Goal: Task Accomplishment & Management: Manage account settings

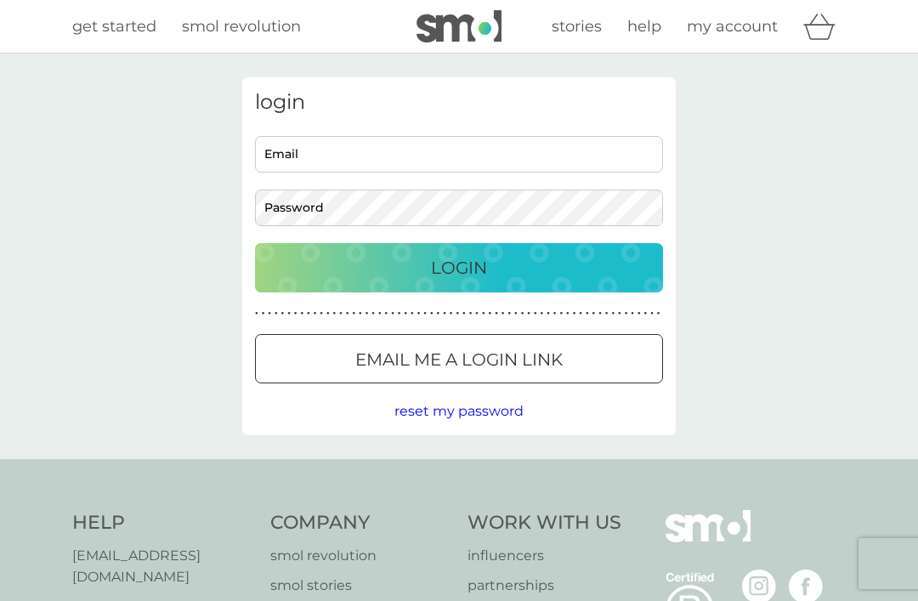
click at [399, 151] on input "Email" at bounding box center [459, 154] width 408 height 37
type input "[EMAIL_ADDRESS][DOMAIN_NAME]"
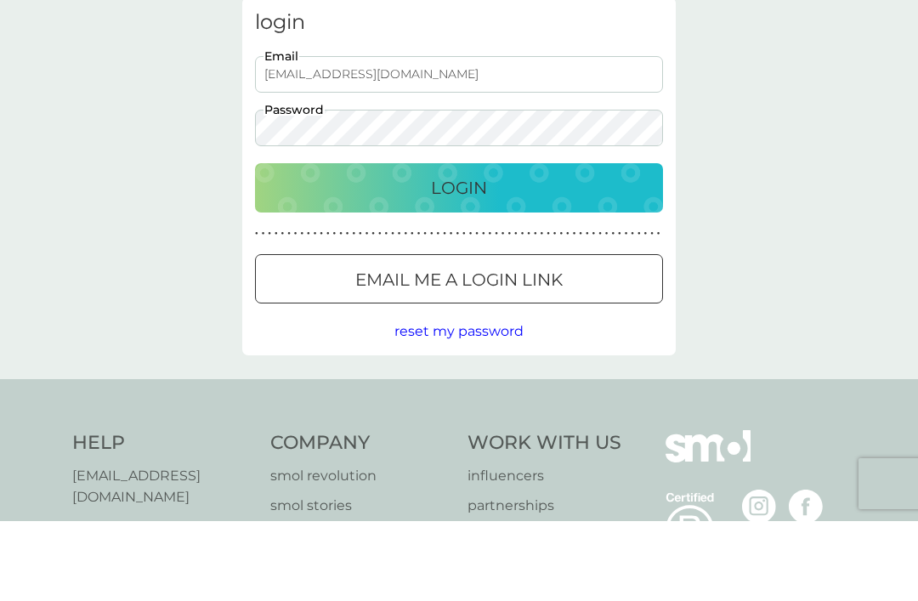
click at [526, 254] on div "Login" at bounding box center [459, 267] width 374 height 27
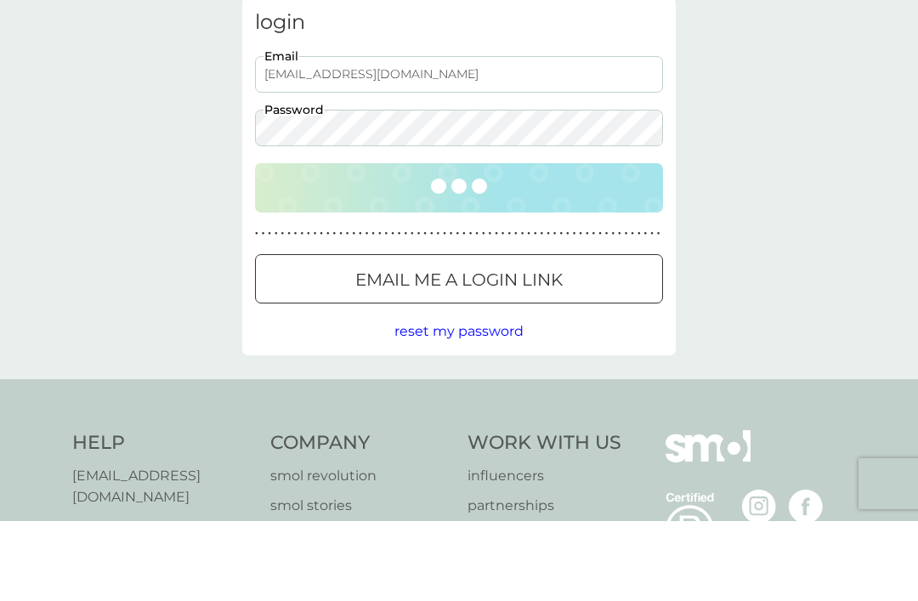
scroll to position [80, 0]
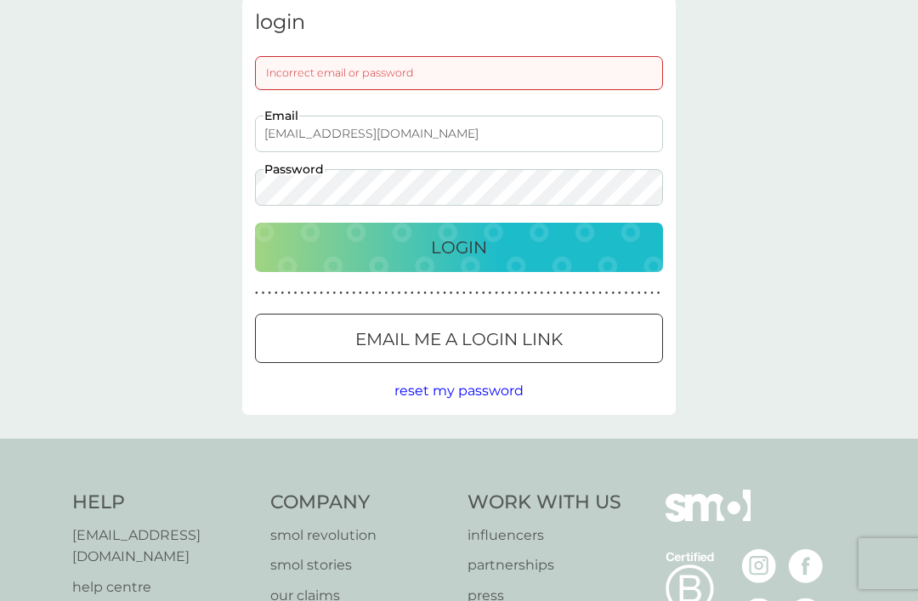
click at [397, 80] on div "Incorrect email or password" at bounding box center [459, 73] width 408 height 34
click at [322, 71] on div "Incorrect email or password" at bounding box center [459, 73] width 408 height 34
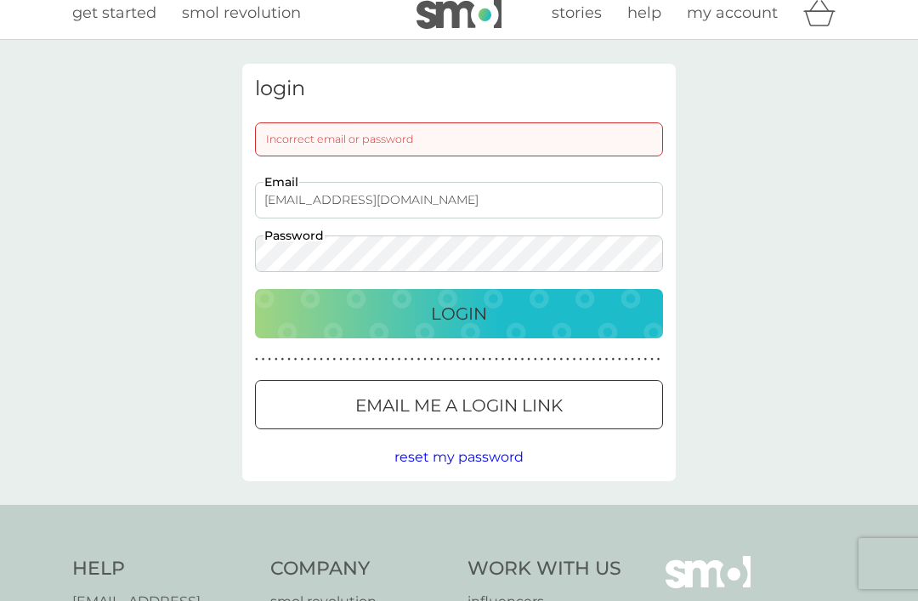
scroll to position [0, 0]
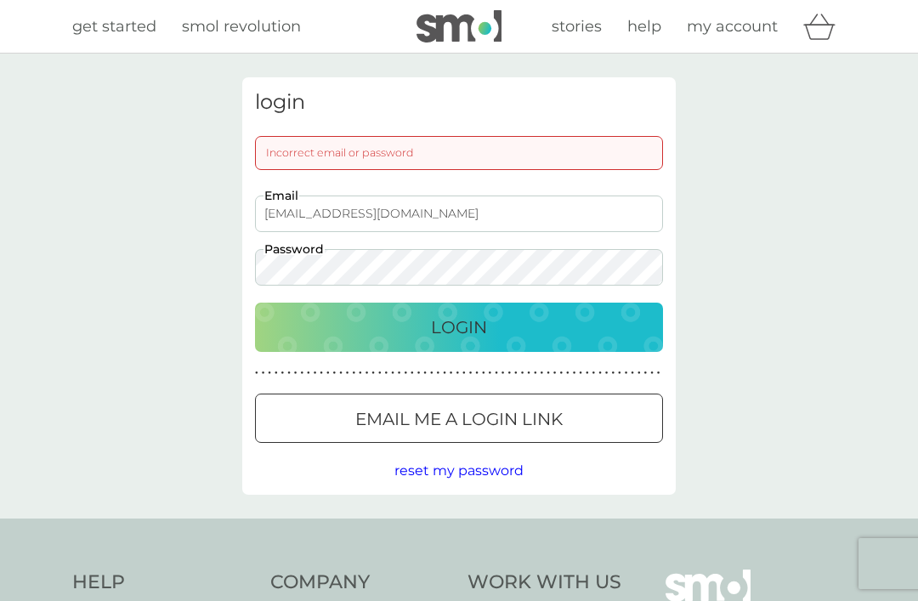
click at [393, 155] on div "Incorrect email or password" at bounding box center [459, 153] width 408 height 34
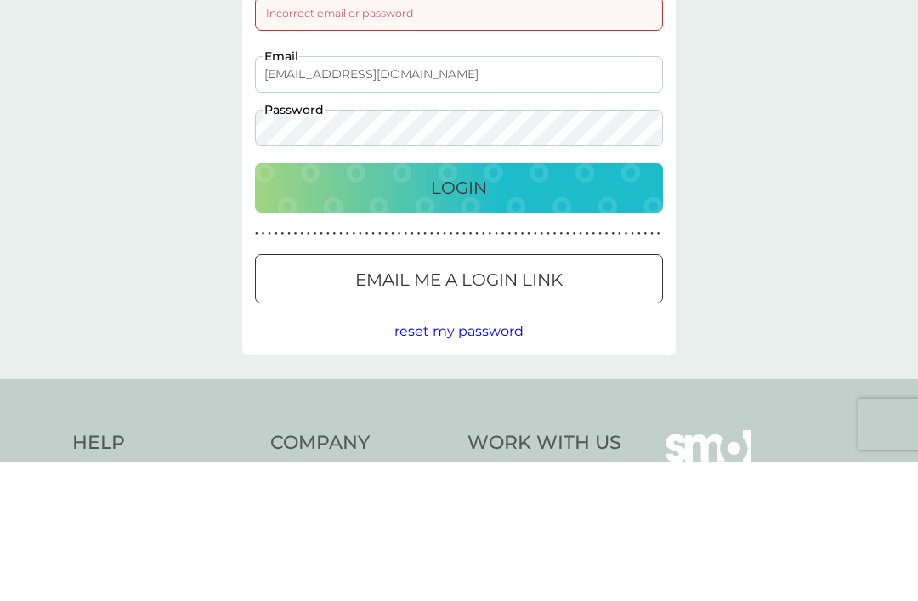
click at [466, 314] on p "Login" at bounding box center [459, 327] width 56 height 27
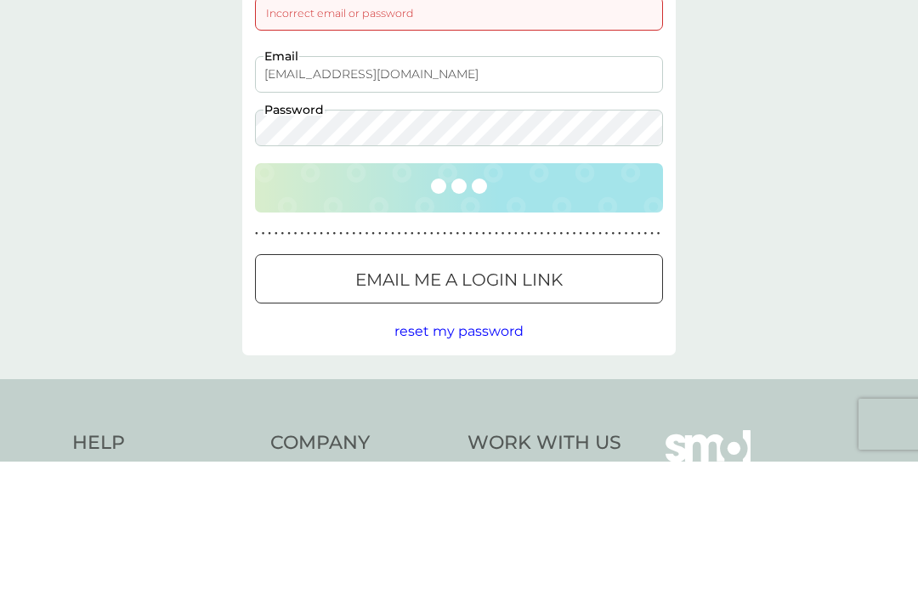
scroll to position [139, 0]
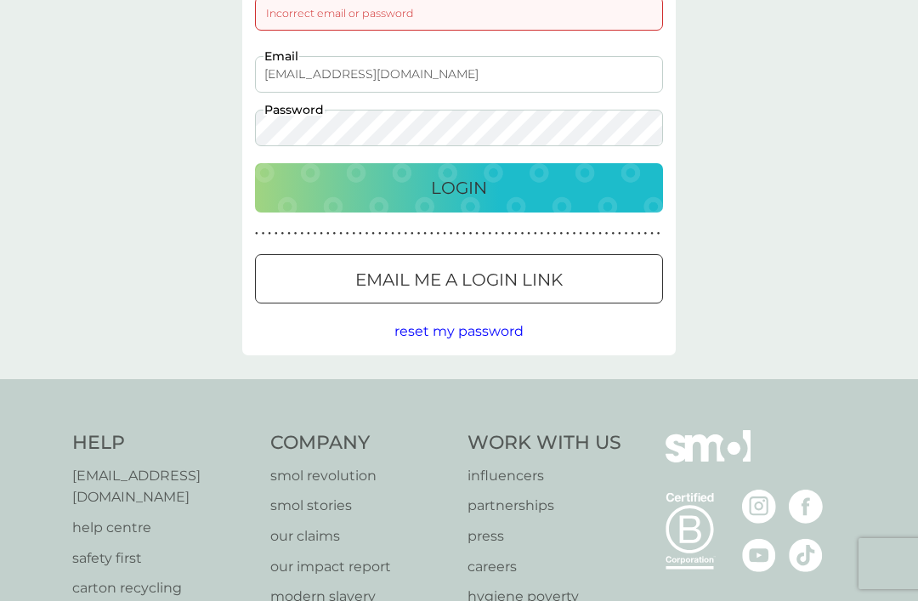
click at [484, 194] on p "Login" at bounding box center [459, 187] width 56 height 27
click at [476, 183] on p "Login" at bounding box center [459, 187] width 56 height 27
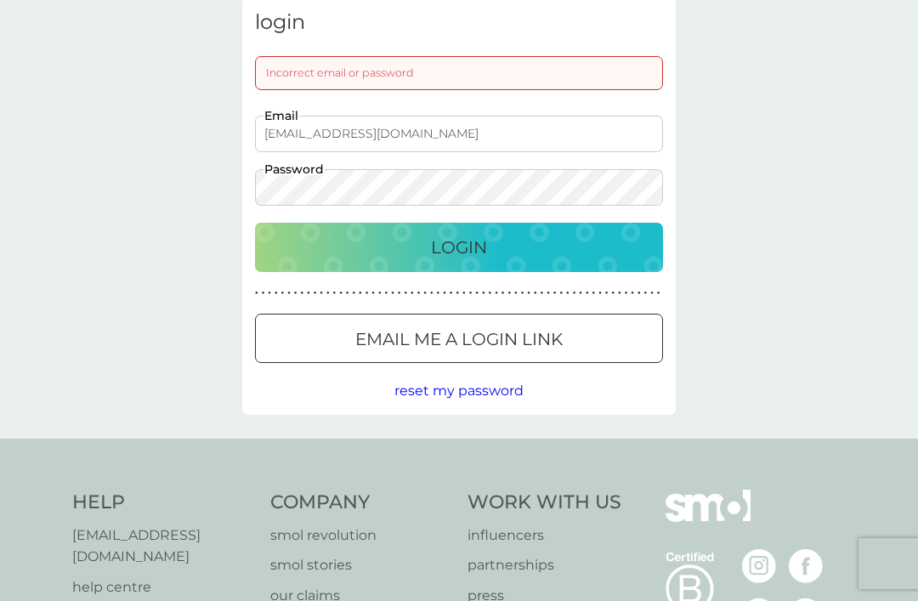
scroll to position [81, 0]
click at [482, 239] on p "Login" at bounding box center [459, 246] width 56 height 27
click at [477, 341] on div at bounding box center [479, 337] width 8 height 8
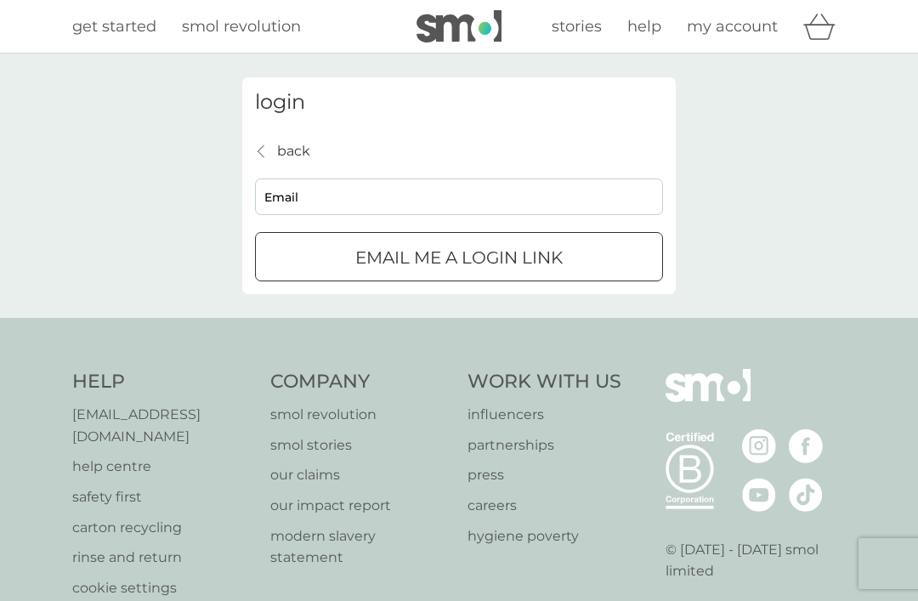
click at [460, 253] on div "submit" at bounding box center [459, 257] width 13 height 13
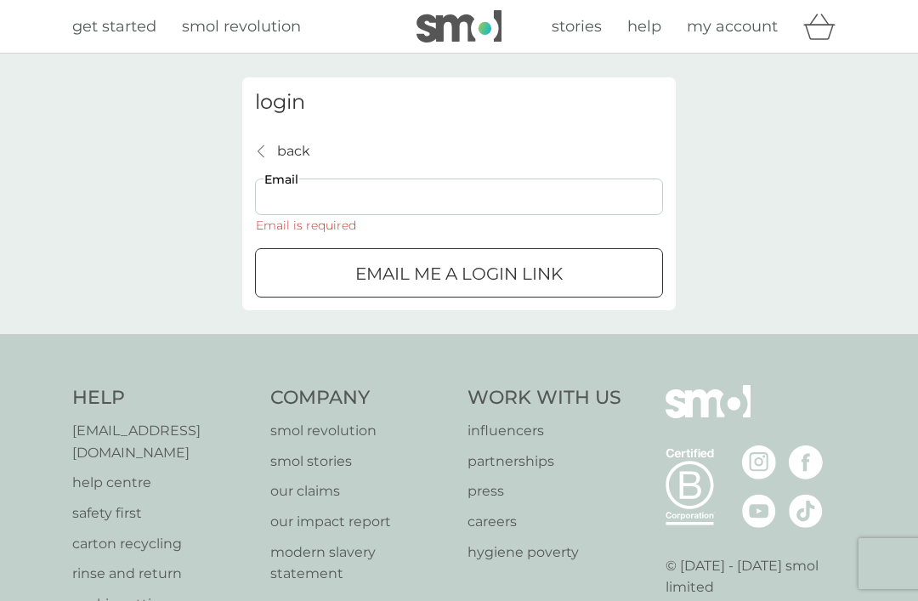
scroll to position [81, 0]
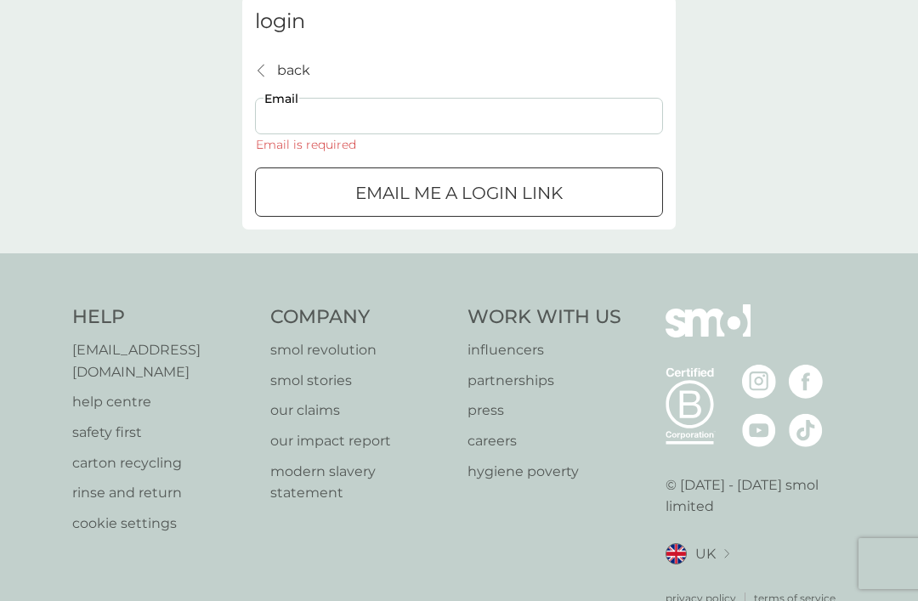
click at [362, 121] on input "Email" at bounding box center [459, 116] width 408 height 37
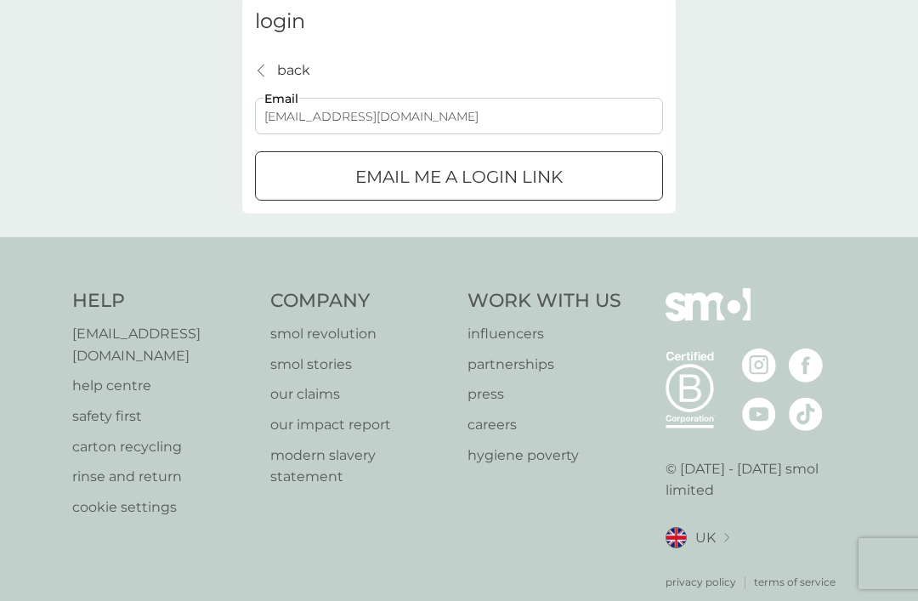
type input "[EMAIL_ADDRESS][DOMAIN_NAME]"
click at [476, 197] on button "Email me a login link" at bounding box center [459, 175] width 408 height 49
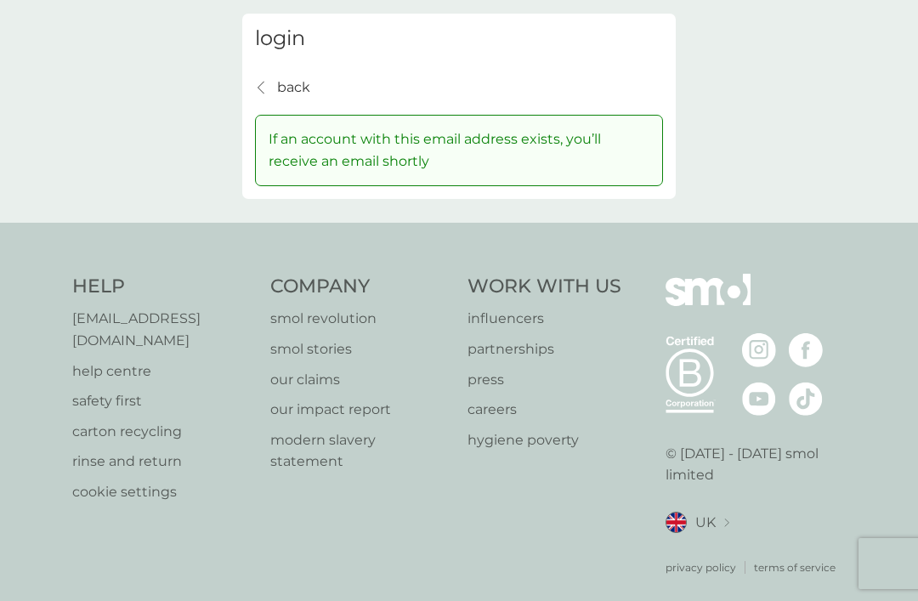
scroll to position [0, 0]
